Goal: Information Seeking & Learning: Check status

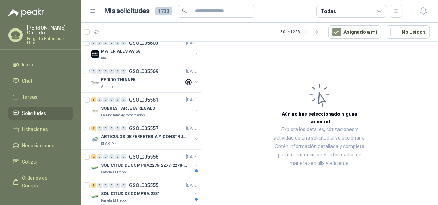
scroll to position [123, 0]
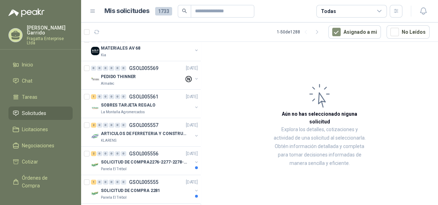
click at [201, 66] on article "Aún no has seleccionado niguna solicitud Explora los detalles, cotizaciones y a…" at bounding box center [319, 125] width 237 height 166
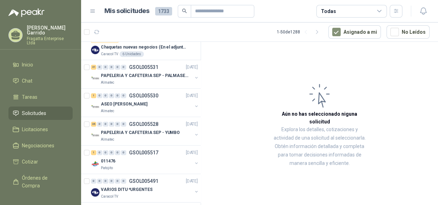
scroll to position [333, 0]
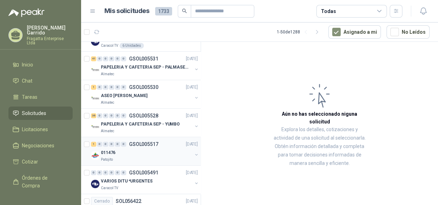
click at [124, 158] on div "Patojito" at bounding box center [146, 160] width 91 height 6
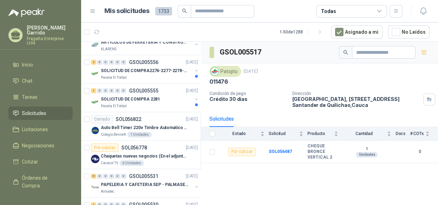
scroll to position [229, 0]
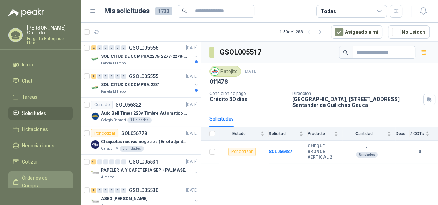
click at [32, 180] on span "Órdenes de Compra" at bounding box center [44, 182] width 44 height 16
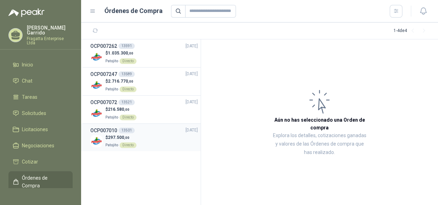
click at [147, 134] on div "OCP007010 13501 [DATE]" at bounding box center [143, 131] width 107 height 8
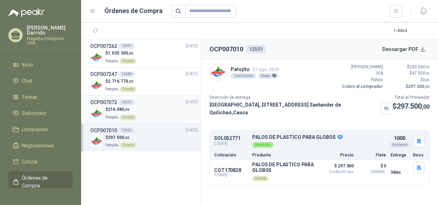
click at [144, 110] on div "$ 216.580 ,00 Patojito Directo" at bounding box center [143, 113] width 107 height 14
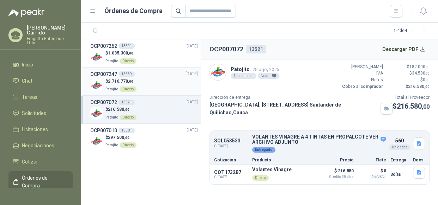
click at [149, 80] on div "$ 2.716.770 ,00 Patojito Directo" at bounding box center [143, 85] width 107 height 14
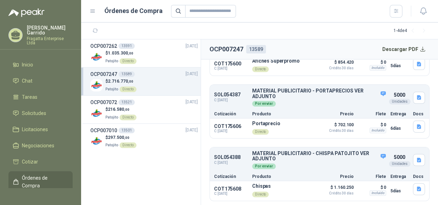
scroll to position [73, 0]
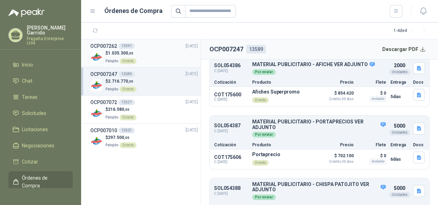
click at [149, 53] on div "$ 1.035.300 ,00 Patojito Directo" at bounding box center [143, 57] width 107 height 14
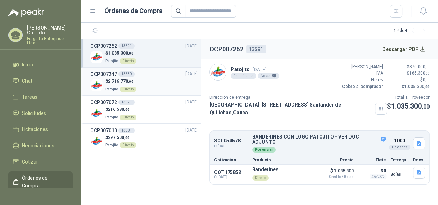
click at [157, 87] on div "$ 2.716.770 ,00 Patojito Directo" at bounding box center [143, 85] width 107 height 14
